Goal: Information Seeking & Learning: Learn about a topic

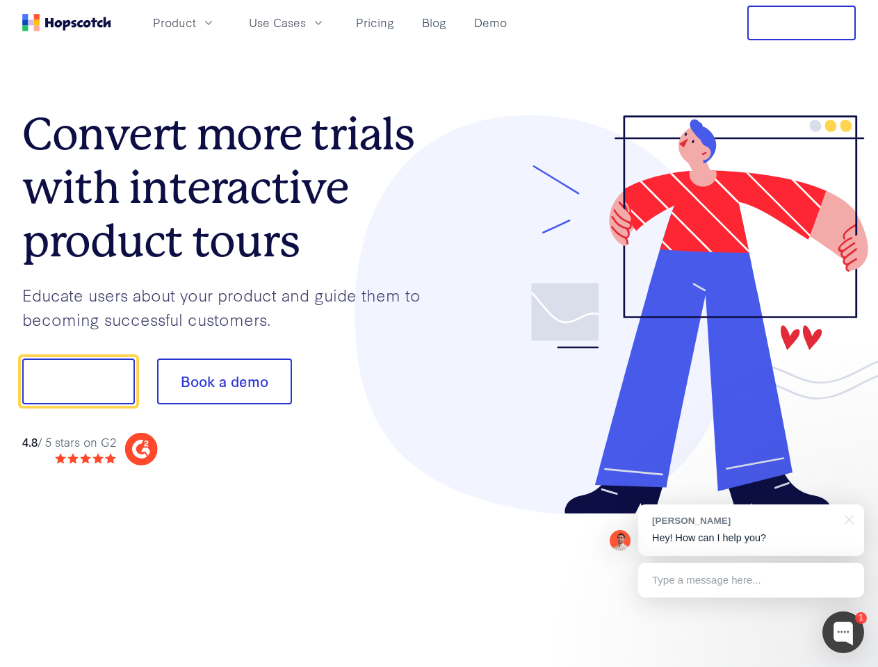
click at [439, 334] on div at bounding box center [647, 315] width 417 height 400
click at [196, 22] on span "Product" at bounding box center [174, 22] width 43 height 17
click at [306, 22] on span "Use Cases" at bounding box center [277, 22] width 57 height 17
click at [801, 23] on button "Free Trial" at bounding box center [801, 23] width 108 height 35
click at [78, 382] on button "Show me!" at bounding box center [78, 382] width 113 height 46
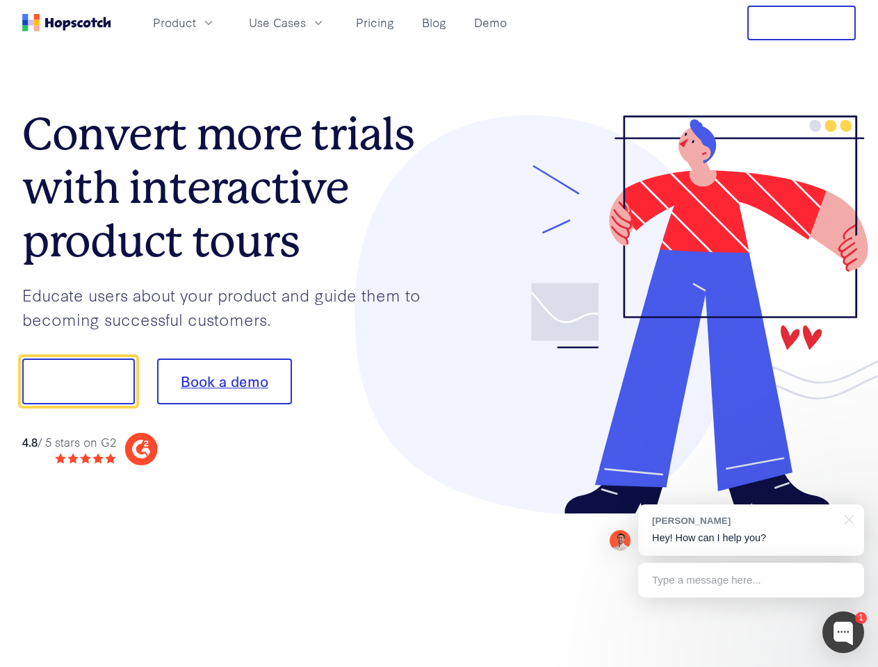
click at [224, 382] on button "Book a demo" at bounding box center [224, 382] width 135 height 46
click at [843, 632] on div at bounding box center [843, 633] width 42 height 42
click at [750, 530] on div "[PERSON_NAME] Hey! How can I help you?" at bounding box center [751, 529] width 226 height 51
click at [846, 518] on div at bounding box center [733, 380] width 261 height 464
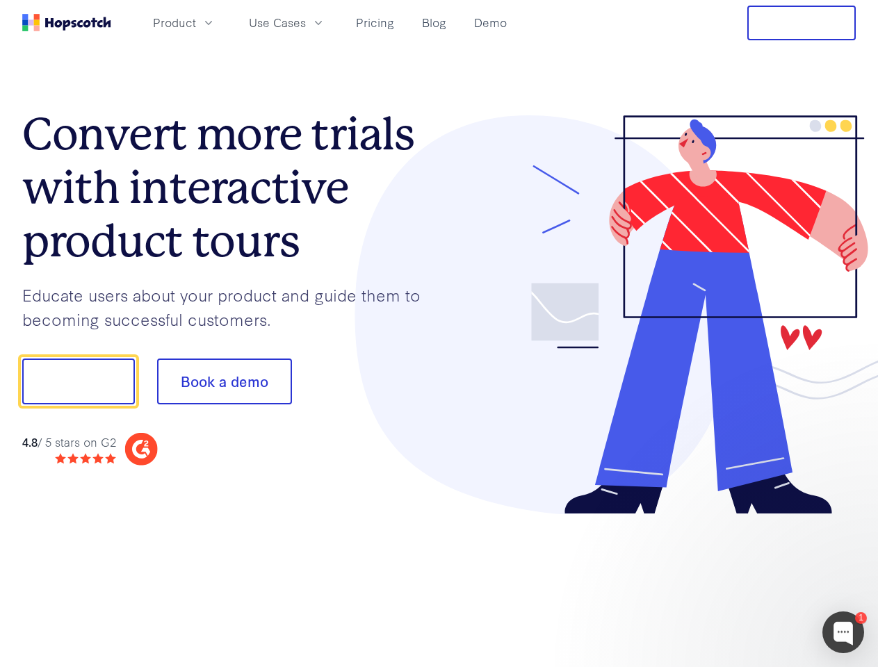
click at [750, 580] on div at bounding box center [733, 472] width 261 height 277
